Goal: Find specific page/section: Find specific page/section

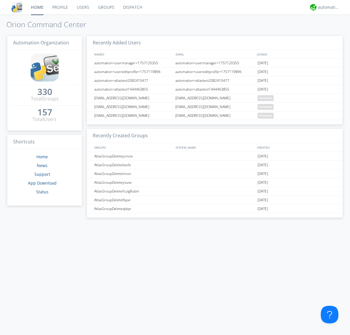
click at [132, 7] on link "Dispatch" at bounding box center [133, 7] width 28 height 15
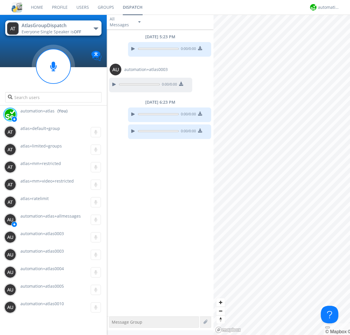
click at [96, 28] on div "button" at bounding box center [96, 28] width 5 height 2
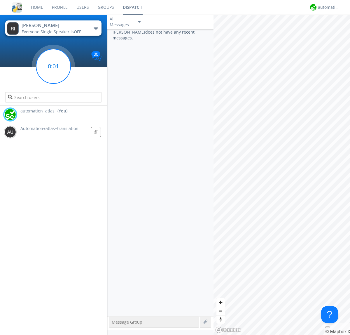
click at [53, 66] on g at bounding box center [53, 66] width 34 height 34
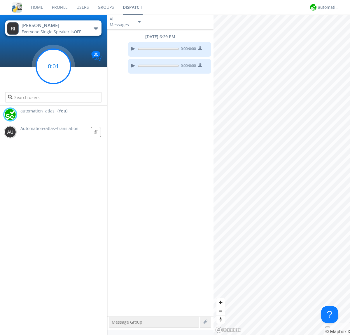
click at [53, 66] on g at bounding box center [53, 66] width 34 height 34
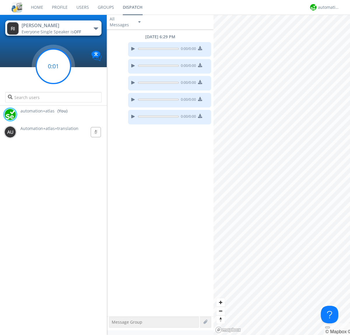
click at [53, 66] on g at bounding box center [53, 66] width 34 height 34
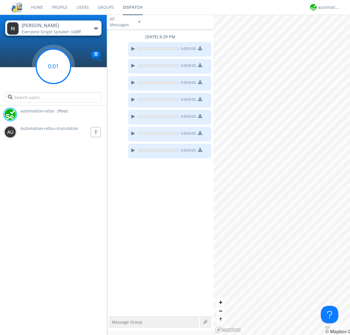
click at [53, 66] on g at bounding box center [53, 66] width 34 height 34
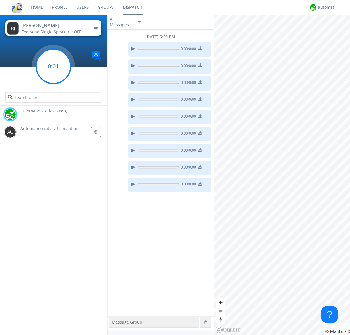
click at [53, 66] on g at bounding box center [53, 66] width 34 height 34
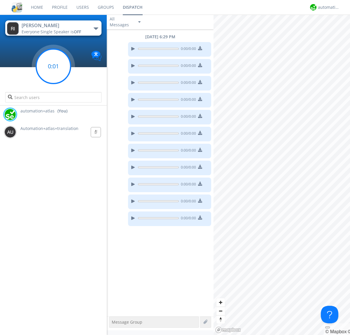
click at [53, 66] on g at bounding box center [53, 66] width 34 height 34
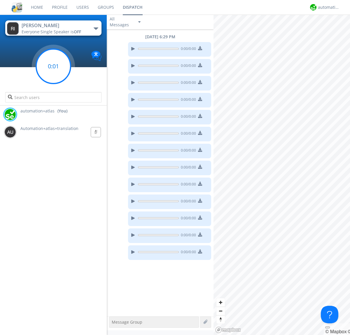
click at [53, 66] on g at bounding box center [53, 66] width 34 height 34
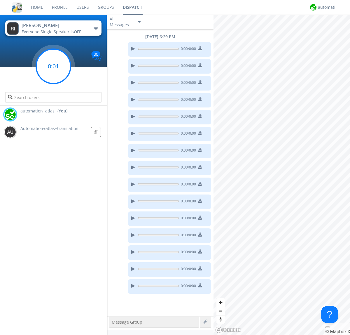
click at [53, 66] on g at bounding box center [53, 66] width 34 height 34
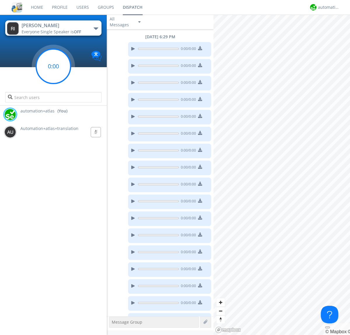
scroll to position [14, 0]
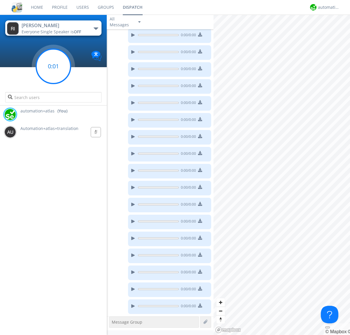
click at [53, 66] on g at bounding box center [53, 66] width 34 height 34
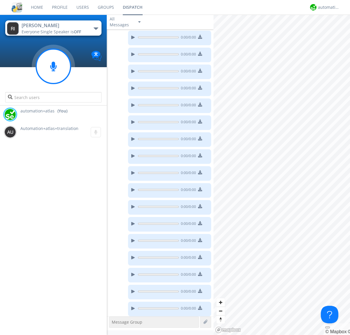
scroll to position [82, 0]
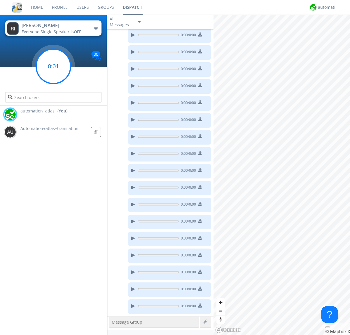
click at [53, 66] on g at bounding box center [53, 66] width 34 height 34
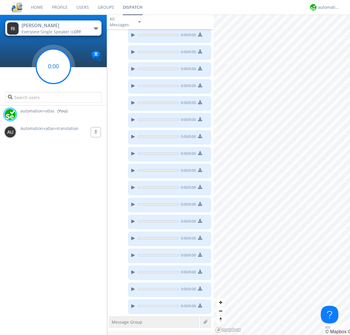
scroll to position [133, 0]
click at [53, 66] on g at bounding box center [53, 66] width 34 height 34
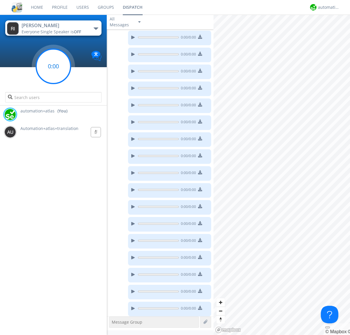
scroll to position [150, 0]
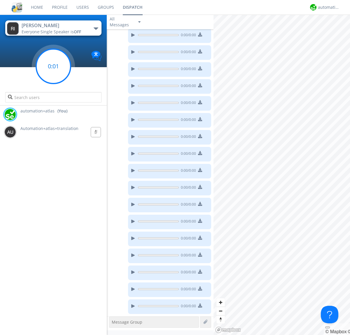
click at [53, 66] on g at bounding box center [53, 66] width 34 height 34
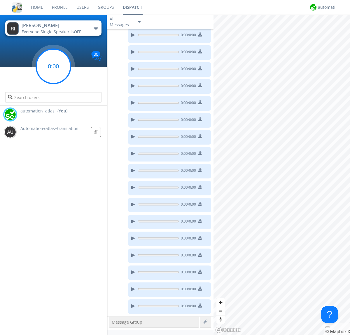
scroll to position [201, 0]
click at [53, 66] on g at bounding box center [53, 66] width 34 height 34
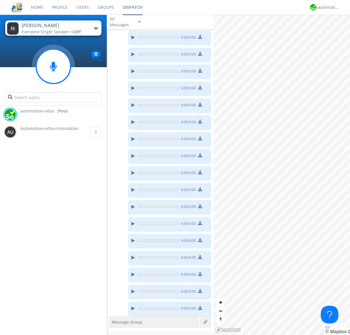
scroll to position [234, 0]
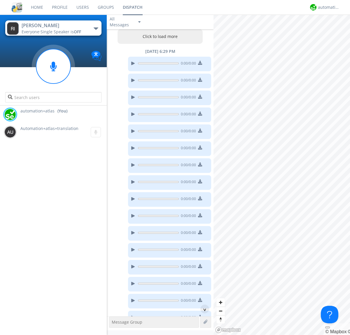
click at [159, 36] on button "Click to load more" at bounding box center [161, 36] width 86 height 15
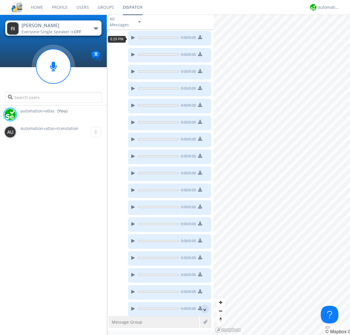
scroll to position [11, 0]
